Goal: Task Accomplishment & Management: Use online tool/utility

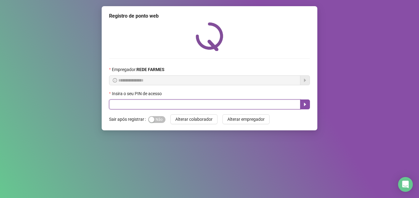
click at [163, 103] on input "text" at bounding box center [204, 104] width 191 height 10
type input "*****"
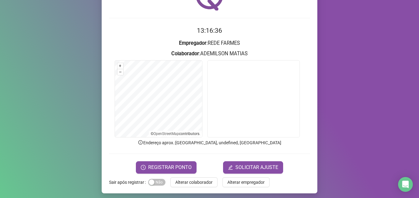
scroll to position [43, 0]
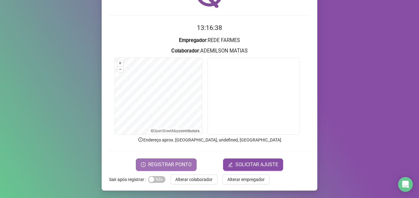
click at [178, 163] on span "REGISTRAR PONTO" at bounding box center [169, 164] width 43 height 7
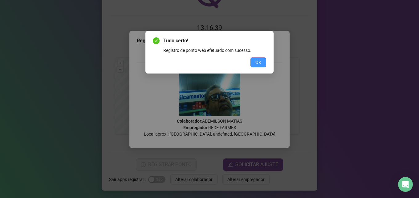
click at [258, 62] on span "OK" at bounding box center [259, 62] width 6 height 7
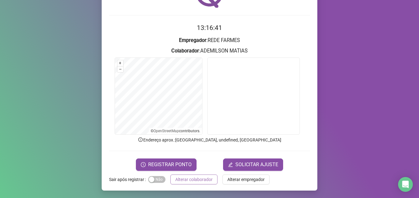
click at [182, 180] on span "Alterar colaborador" at bounding box center [193, 179] width 37 height 7
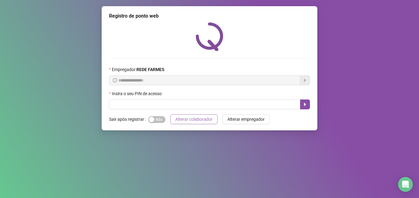
scroll to position [0, 0]
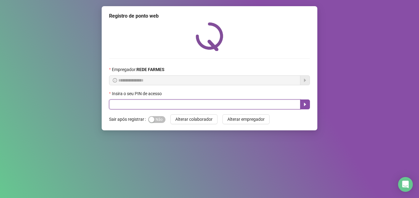
click at [183, 107] on input "text" at bounding box center [204, 104] width 191 height 10
type input "*****"
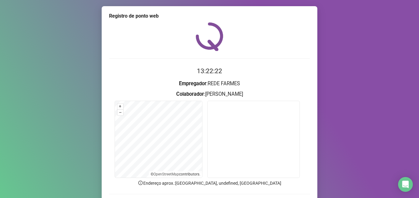
scroll to position [43, 0]
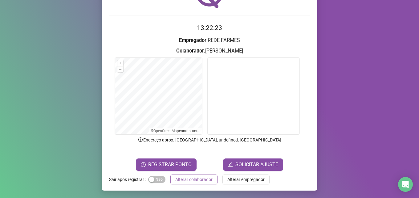
click at [183, 183] on button "Alterar colaborador" at bounding box center [193, 179] width 47 height 10
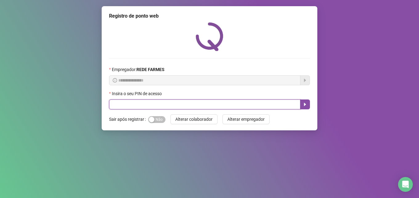
click at [200, 102] on input "text" at bounding box center [204, 104] width 191 height 10
type input "*****"
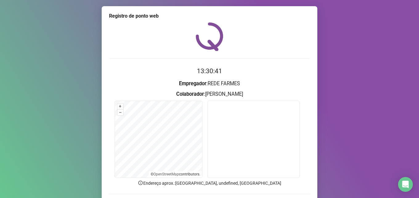
scroll to position [31, 0]
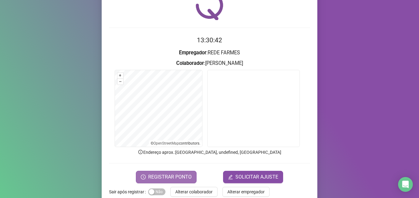
click at [174, 176] on span "REGISTRAR PONTO" at bounding box center [169, 176] width 43 height 7
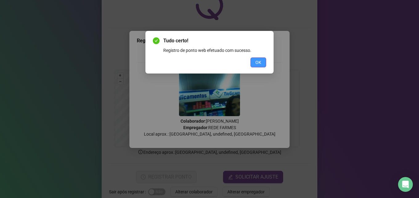
click at [253, 67] on button "OK" at bounding box center [259, 62] width 16 height 10
